Goal: Find specific page/section: Find specific page/section

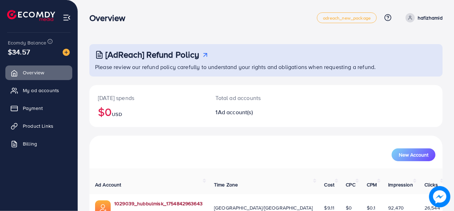
click at [139, 200] on link "1029039_hubbulmisk_1754842963643" at bounding box center [158, 203] width 88 height 7
click at [57, 125] on link "Product Links" at bounding box center [38, 126] width 67 height 14
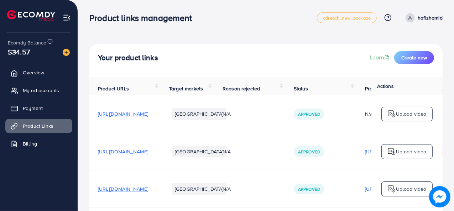
scroll to position [32, 0]
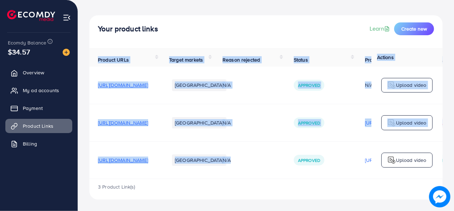
drag, startPoint x: 299, startPoint y: 177, endPoint x: 317, endPoint y: 178, distance: 18.2
click at [317, 178] on div "Product URLs Target markets Reason rejected Status Product video Status video A…" at bounding box center [265, 113] width 353 height 131
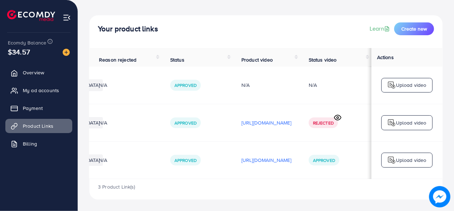
click at [320, 200] on div "Your product links Learn Create new Product URLs Target markets Reason rejected…" at bounding box center [266, 91] width 376 height 240
